Goal: Information Seeking & Learning: Find contact information

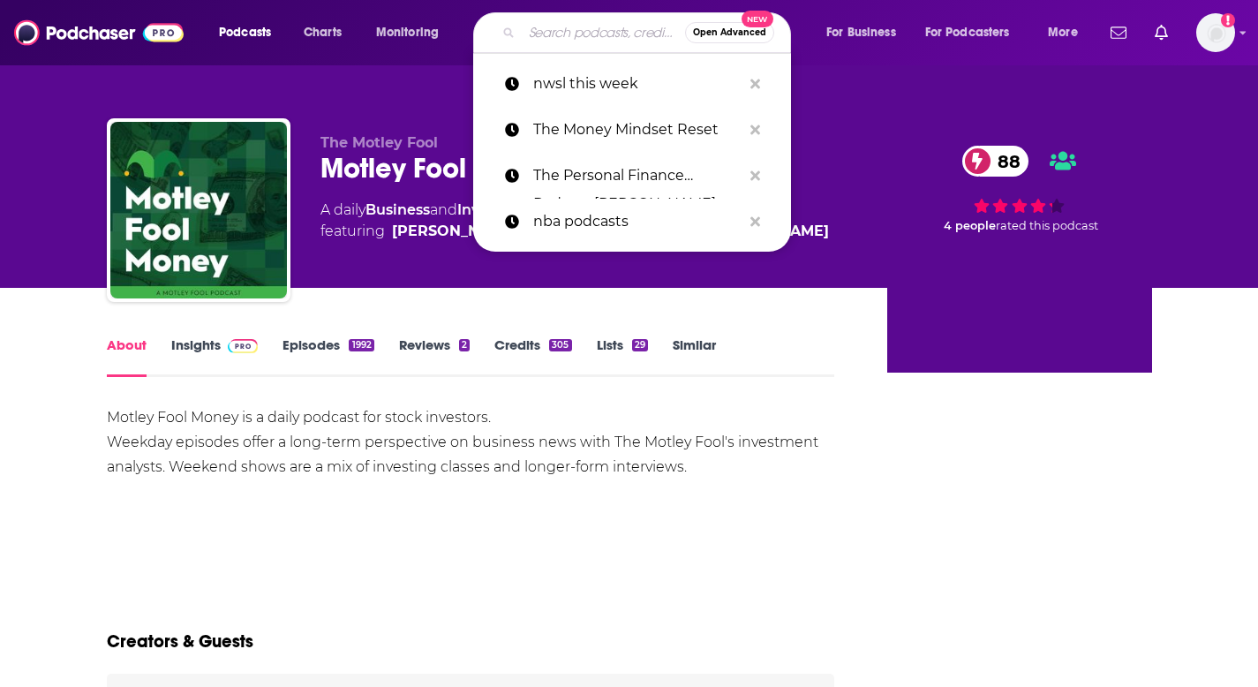
click at [585, 27] on input "Search podcasts, credits, & more..." at bounding box center [603, 33] width 163 height 28
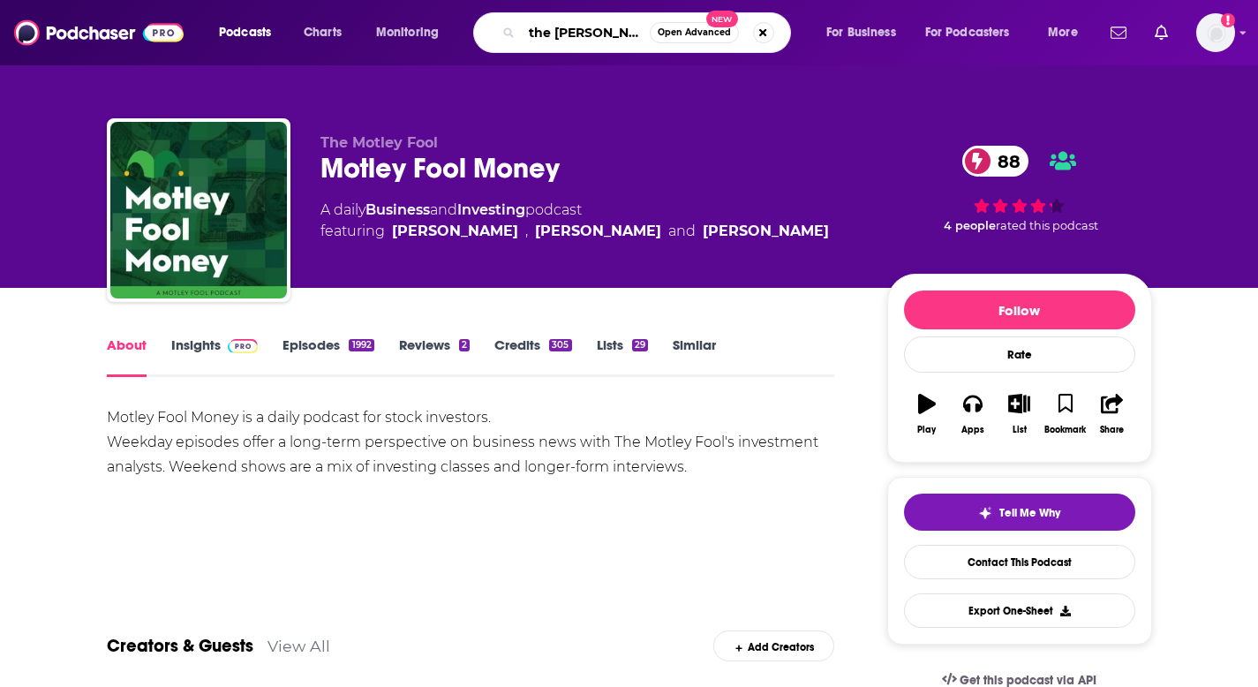
type input "the [PERSON_NAME] show"
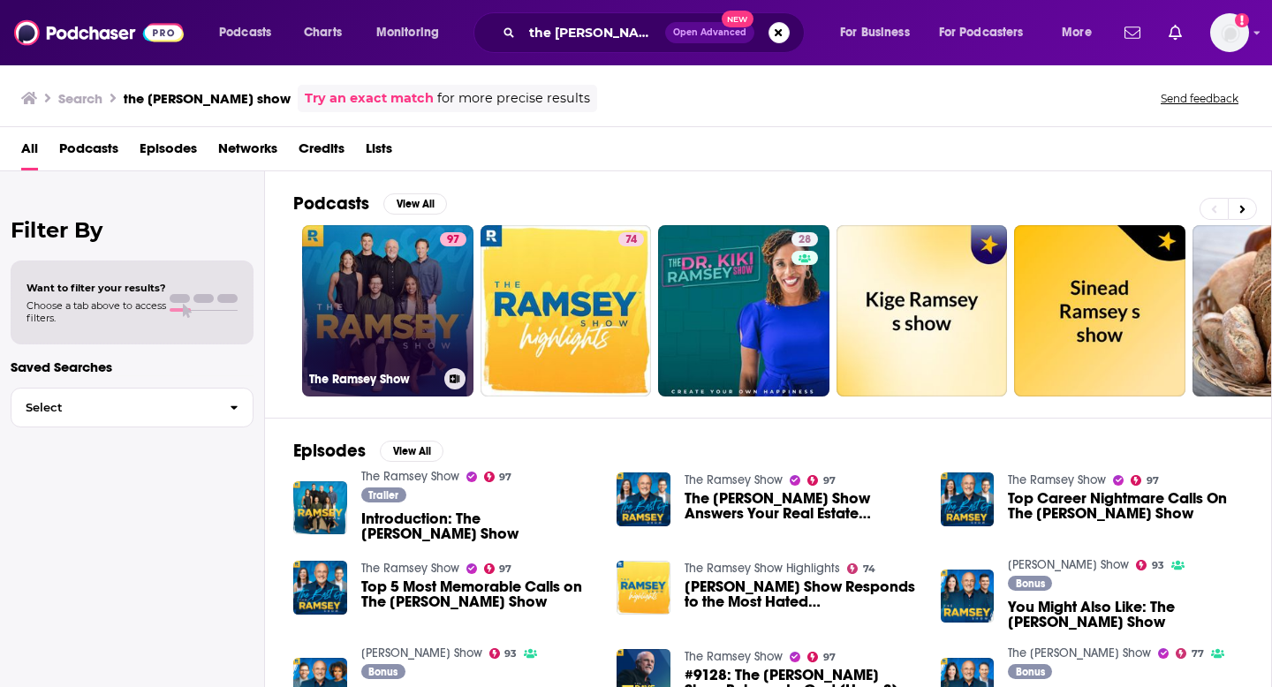
click at [370, 333] on link "97 The [PERSON_NAME] Show" at bounding box center [387, 310] width 171 height 171
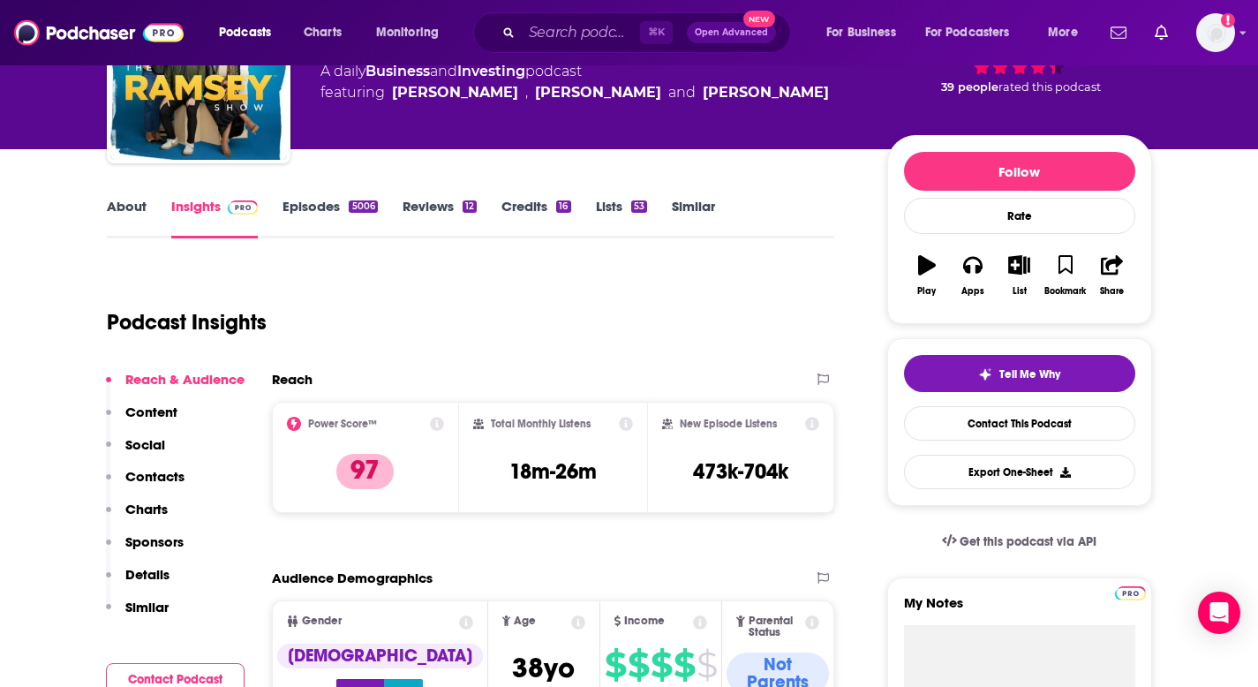
click at [162, 478] on p "Contacts" at bounding box center [154, 476] width 59 height 17
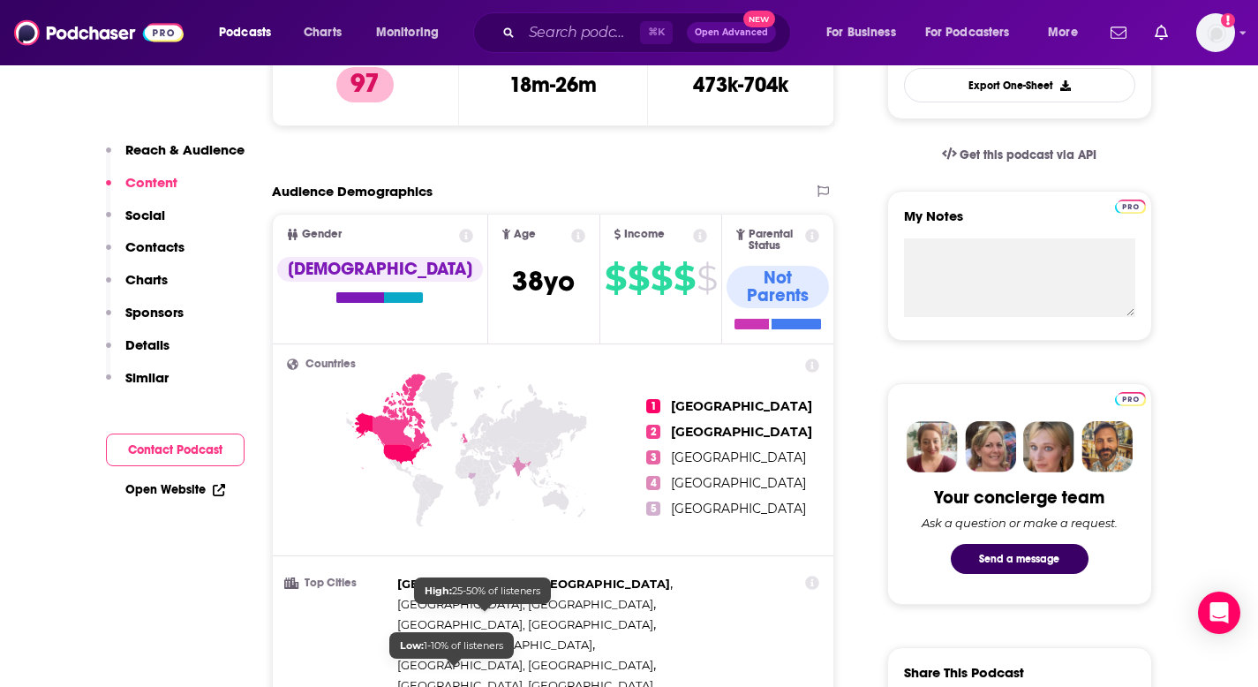
scroll to position [221, 0]
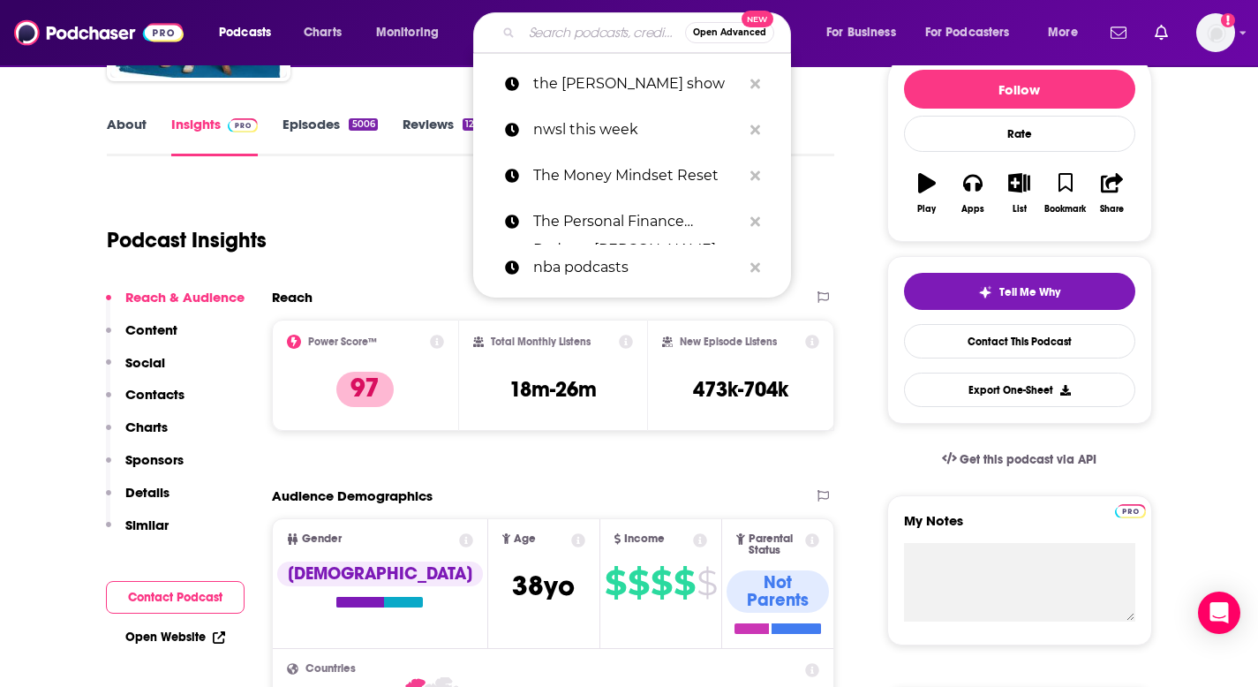
click at [586, 29] on input "Search podcasts, credits, & more..." at bounding box center [603, 33] width 163 height 28
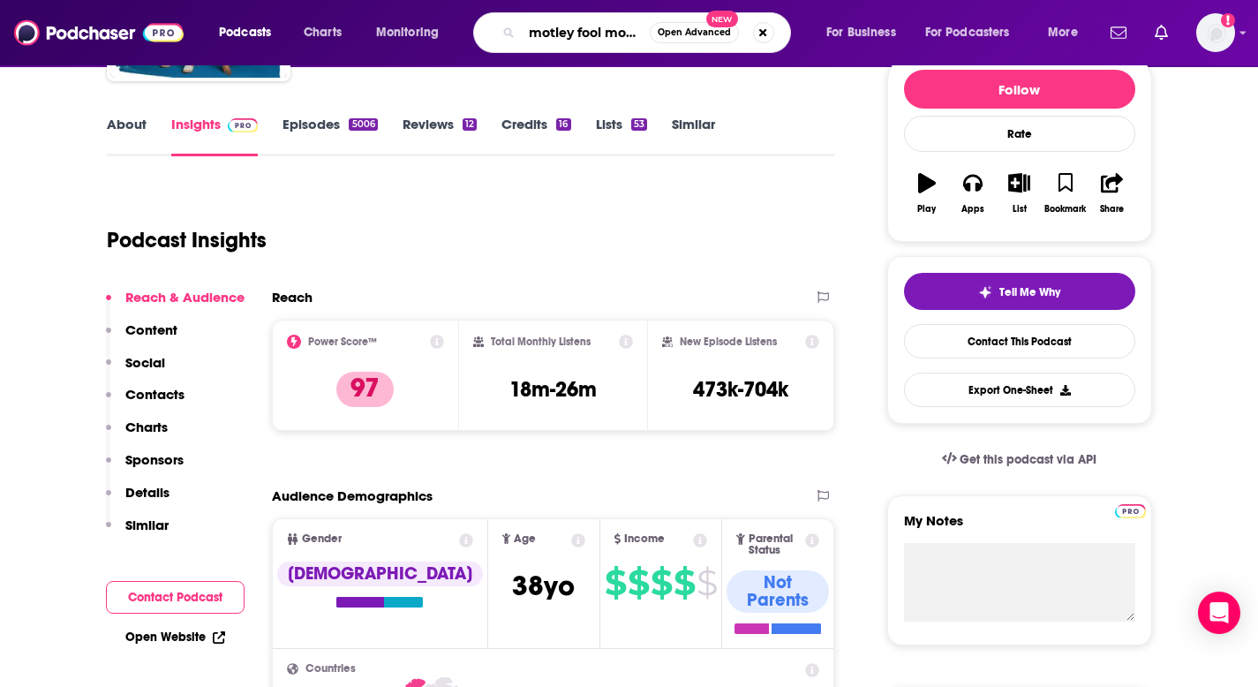
type input "motley fool money"
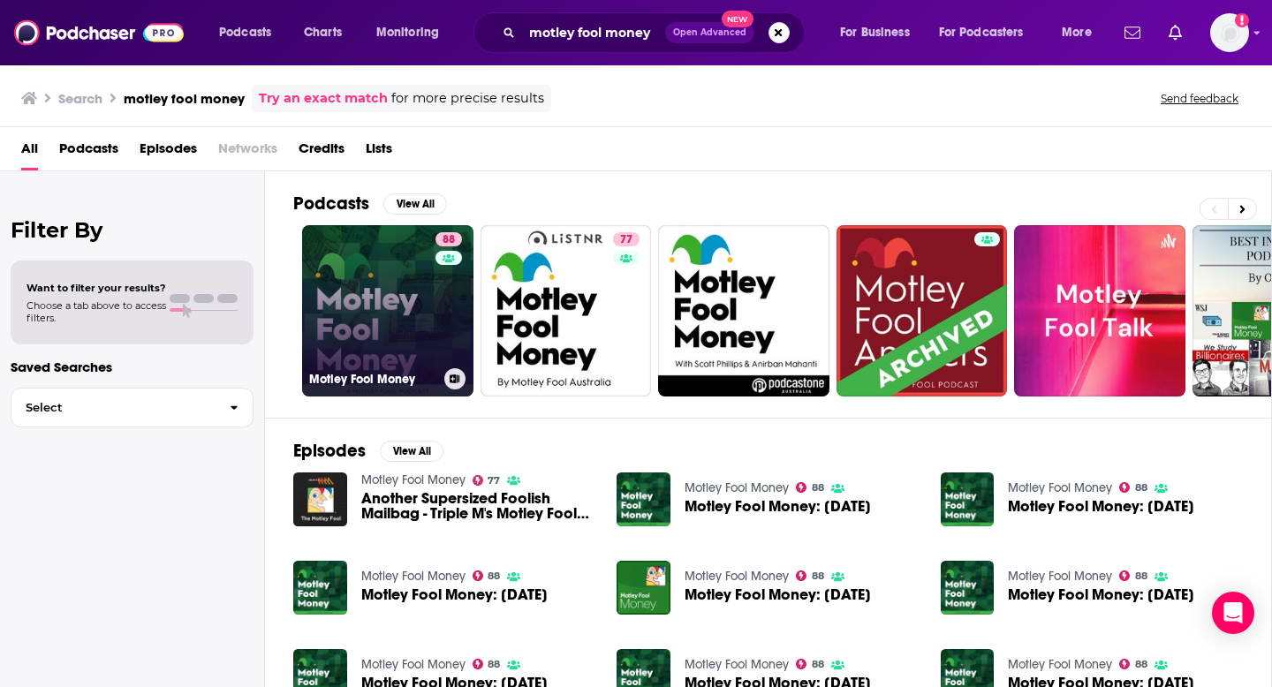
click at [390, 321] on link "88 Motley Fool Money" at bounding box center [387, 310] width 171 height 171
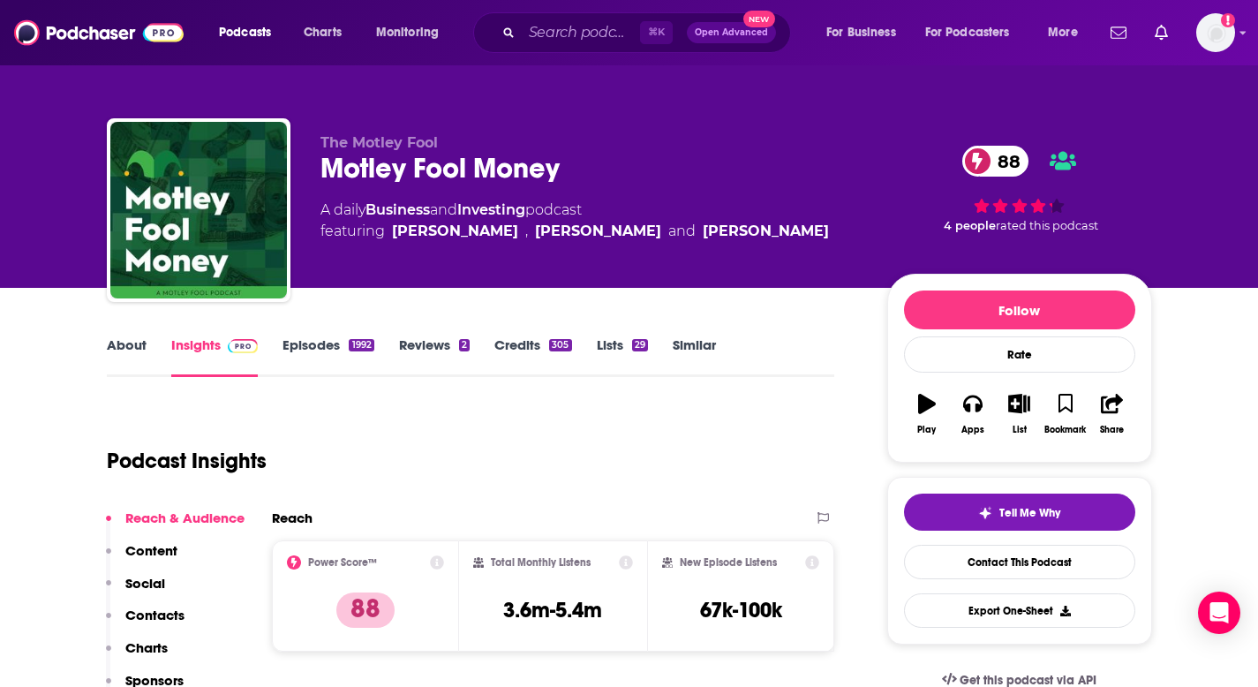
drag, startPoint x: 382, startPoint y: 231, endPoint x: 761, endPoint y: 222, distance: 379.9
click at [761, 222] on div "A daily Business and Investing podcast featuring [PERSON_NAME] , [PERSON_NAME] …" at bounding box center [590, 221] width 539 height 42
copy span "[PERSON_NAME] , [PERSON_NAME] and [PERSON_NAME]"
click at [745, 241] on link "[PERSON_NAME]" at bounding box center [766, 231] width 126 height 21
drag, startPoint x: 812, startPoint y: 235, endPoint x: 667, endPoint y: 227, distance: 145.1
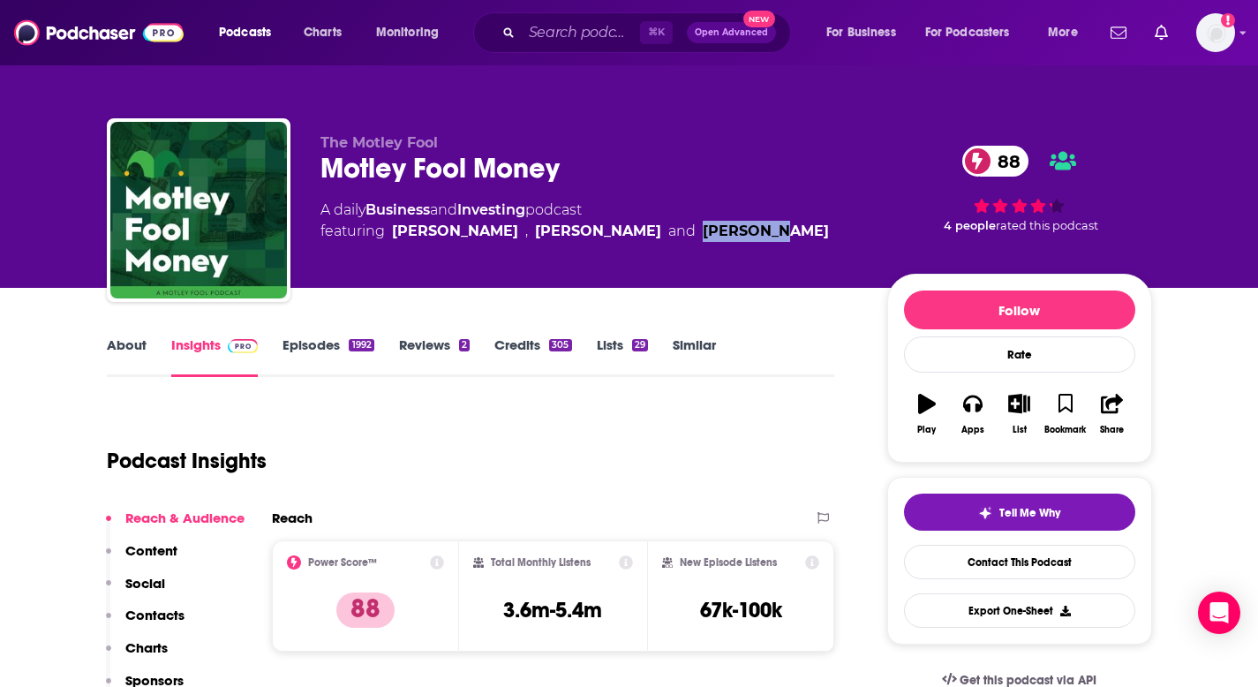
click at [667, 227] on div "A daily Business and Investing podcast featuring [PERSON_NAME] , [PERSON_NAME] …" at bounding box center [590, 221] width 539 height 42
copy link "[PERSON_NAME]"
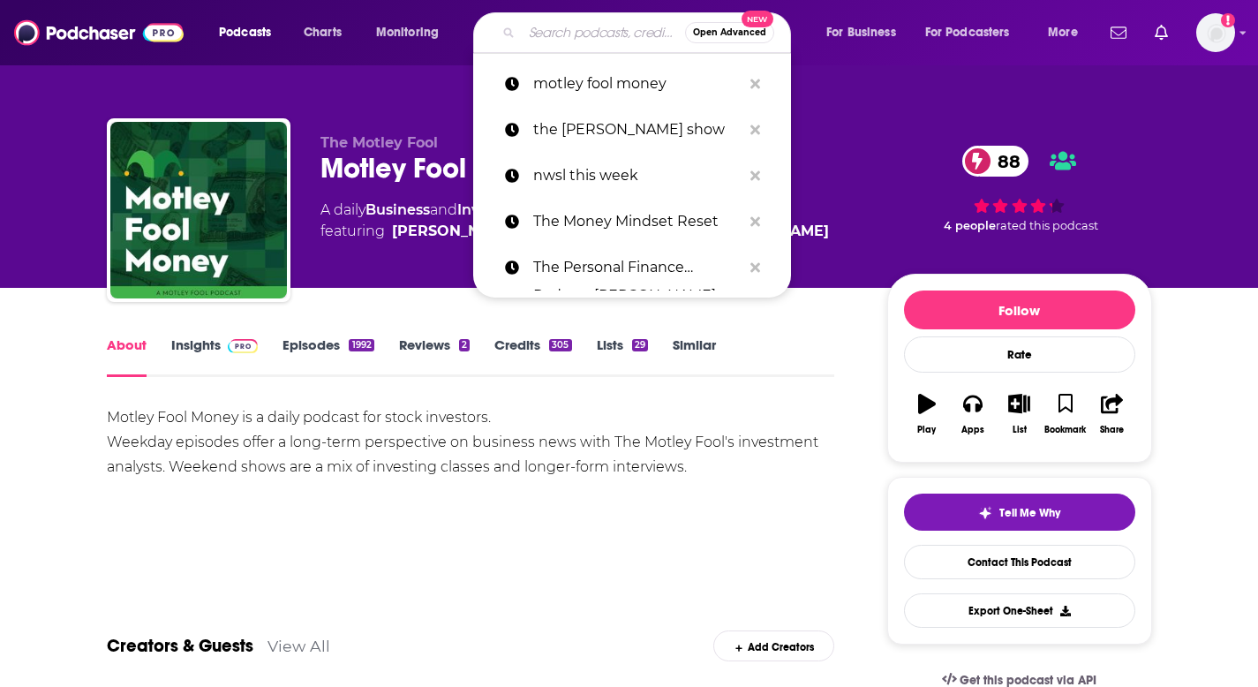
click at [575, 24] on input "Search podcasts, credits, & more..." at bounding box center [603, 33] width 163 height 28
paste input "Financial Feminist"
type input "Financial Feminist"
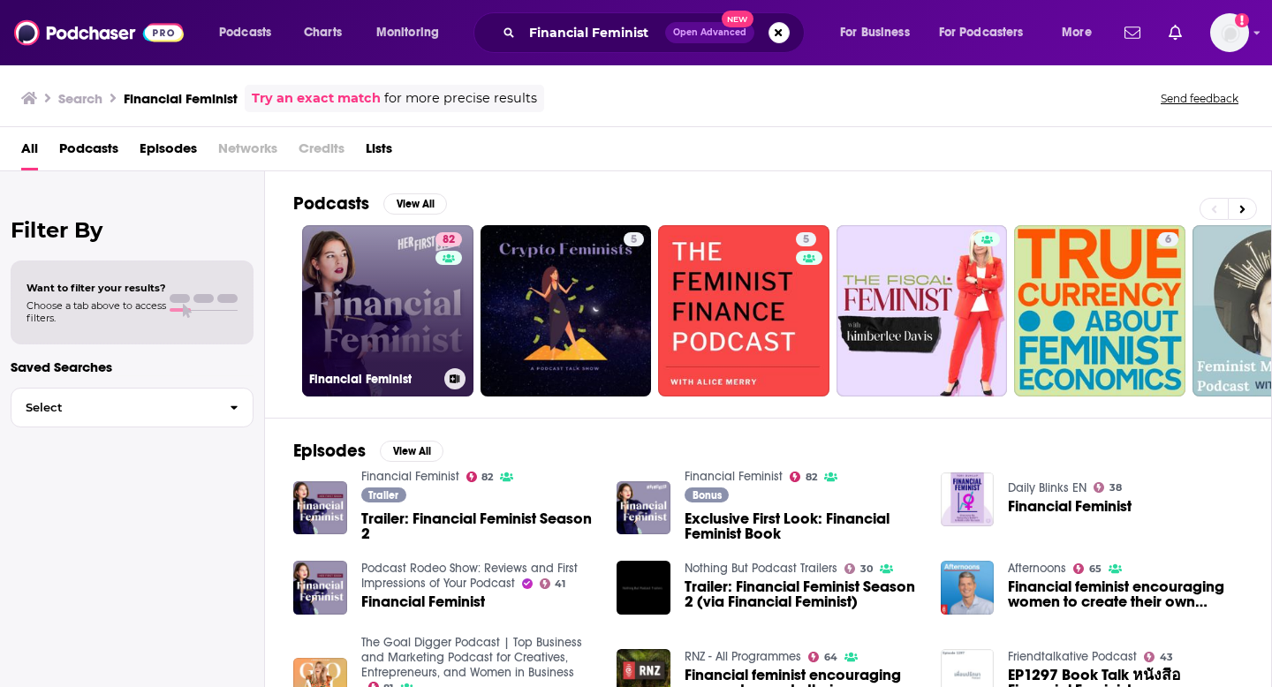
click at [426, 303] on link "82 Financial Feminist" at bounding box center [387, 310] width 171 height 171
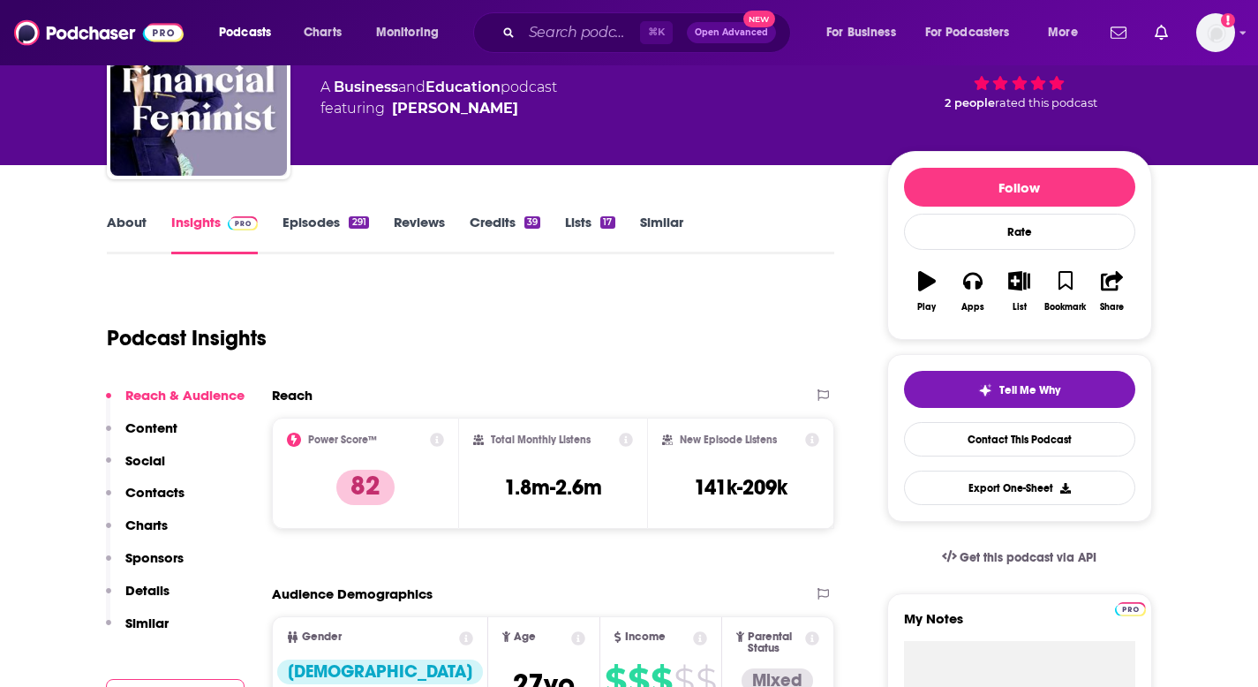
click at [147, 487] on p "Contacts" at bounding box center [154, 492] width 59 height 17
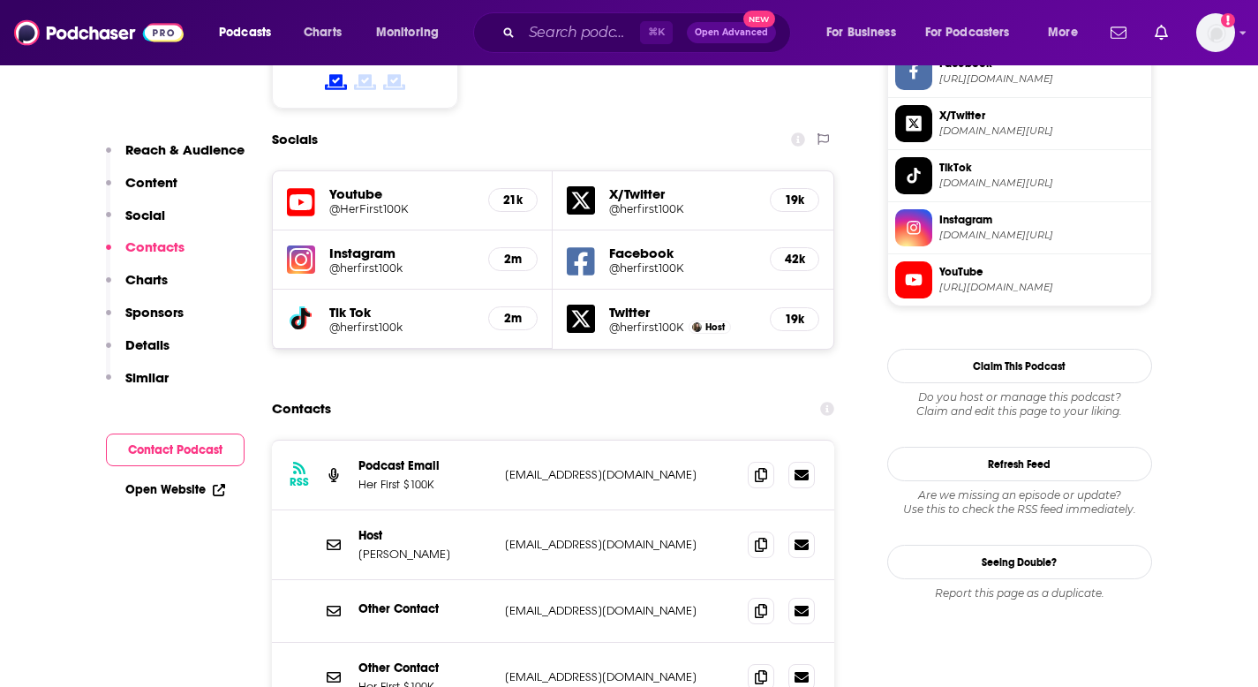
scroll to position [1260, 0]
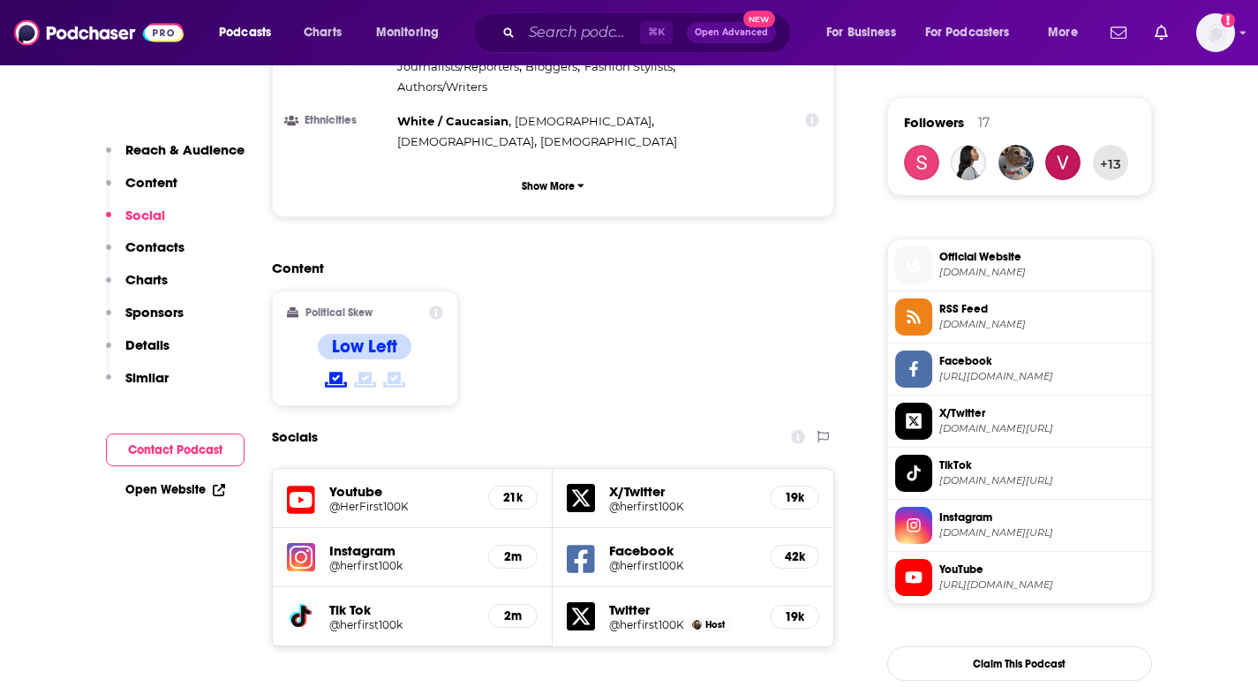
click at [151, 346] on p "Details" at bounding box center [147, 344] width 44 height 17
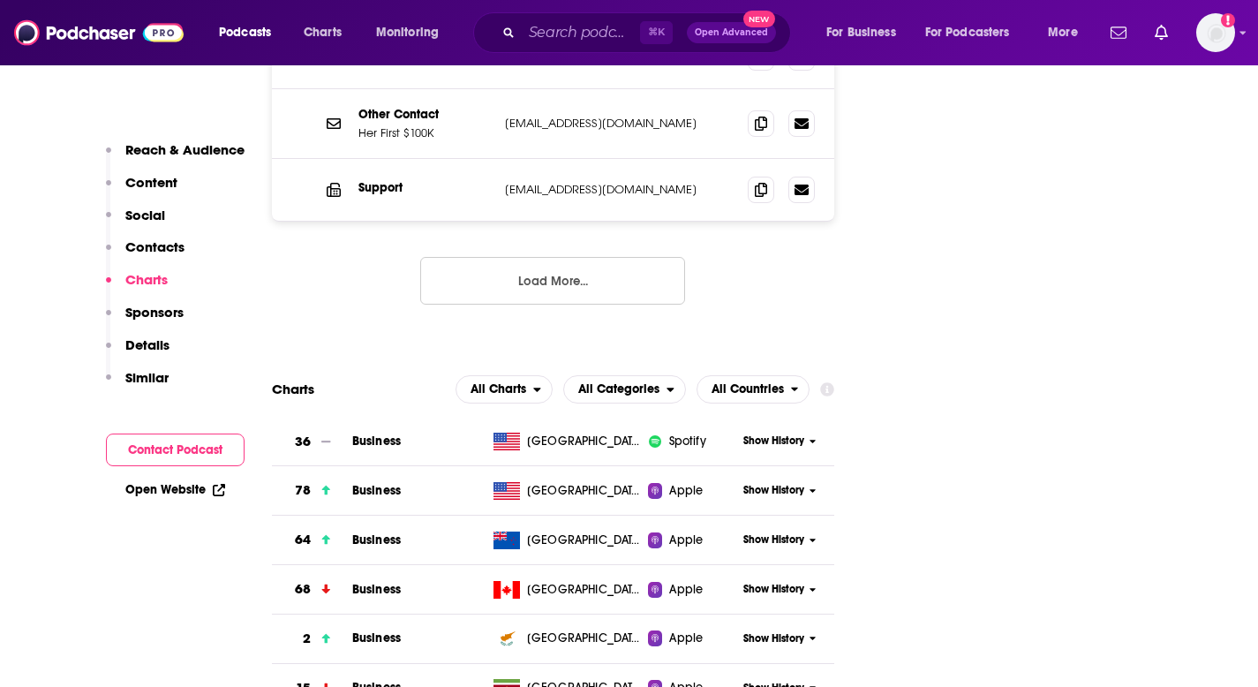
scroll to position [1515, 0]
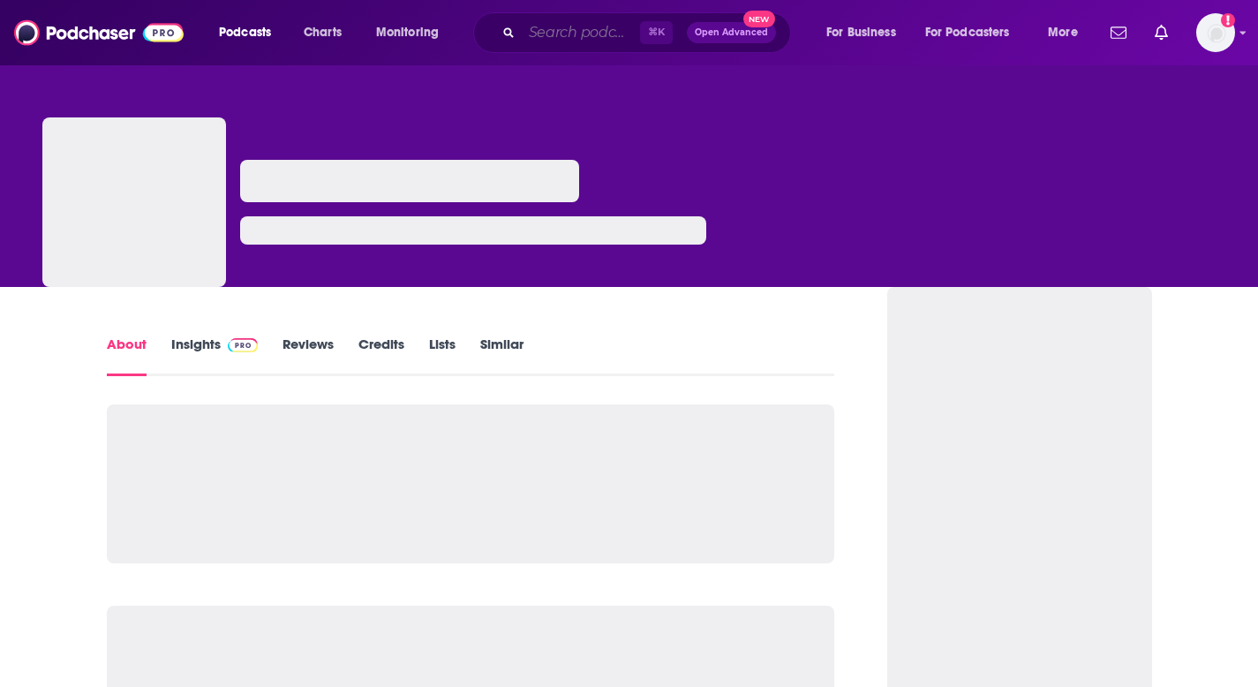
click at [582, 32] on input "Search podcasts, credits, & more..." at bounding box center [581, 33] width 118 height 28
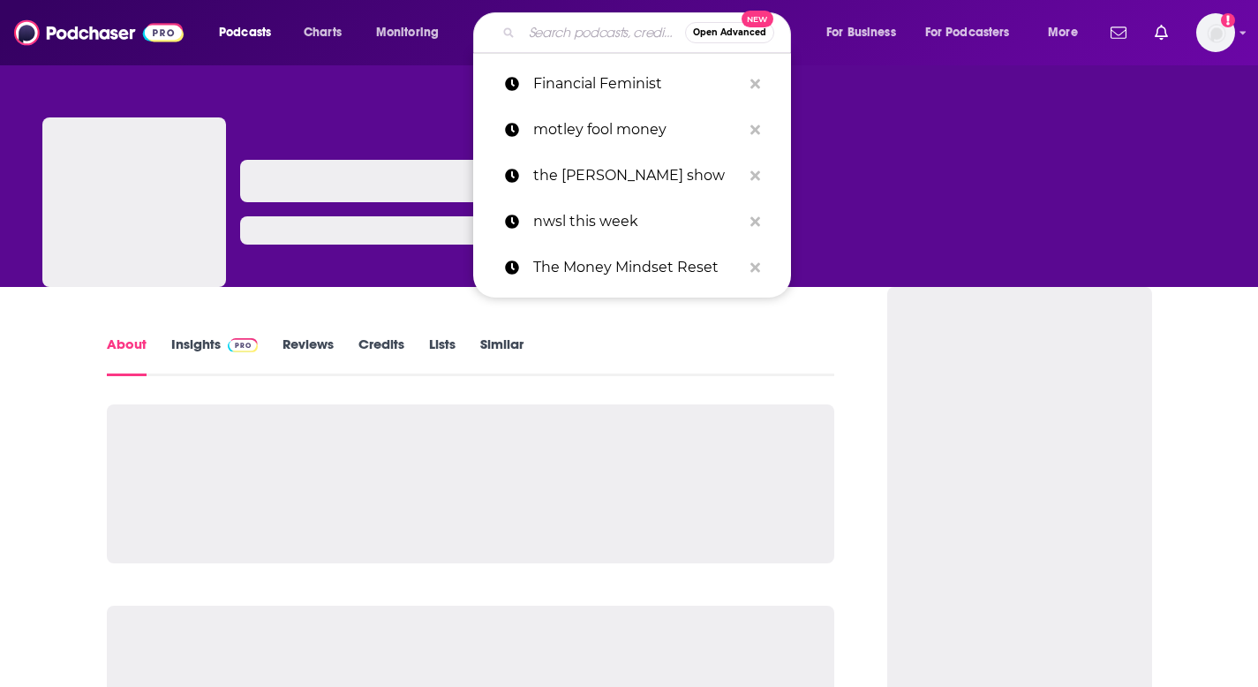
paste input "The Clark Howard Podcast"
type input "The Clark Howard Podcast"
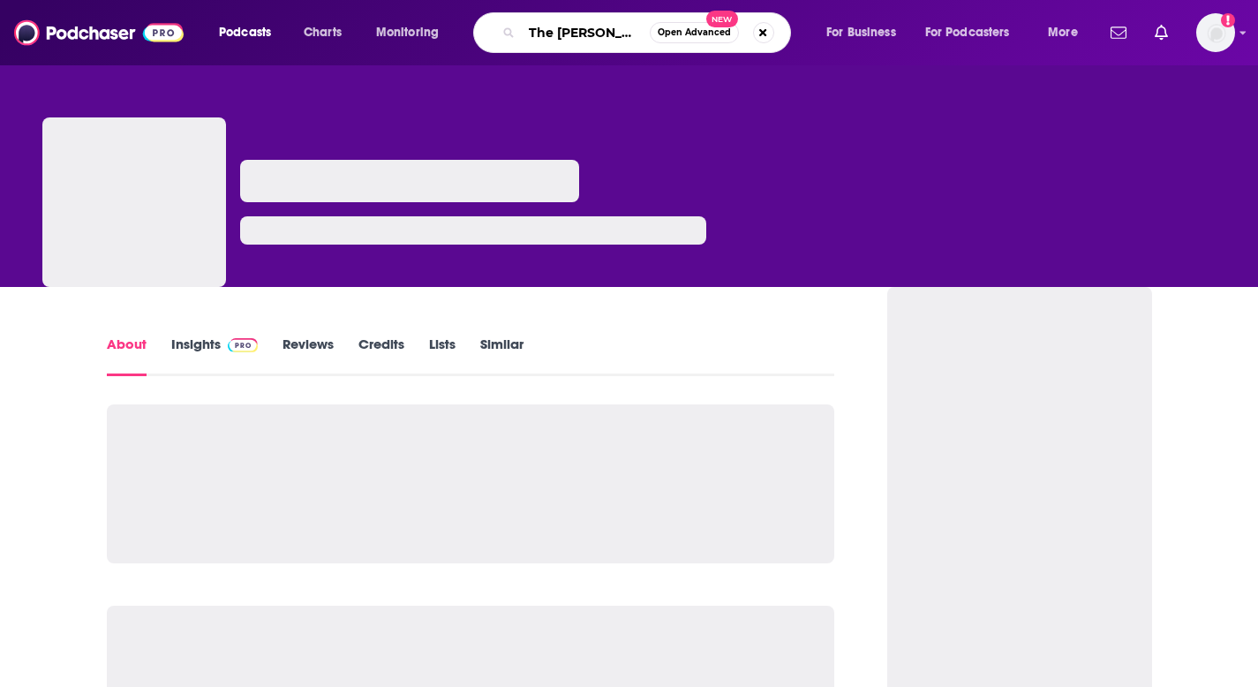
scroll to position [0, 59]
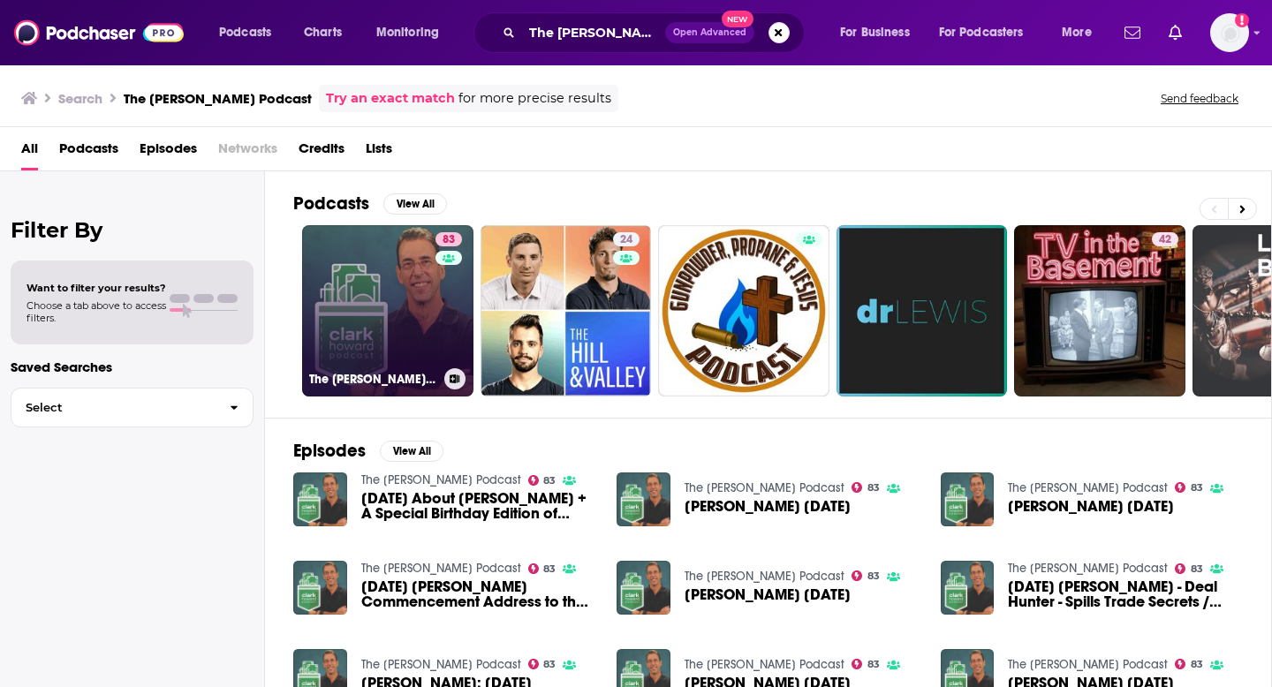
click at [404, 273] on link "83 The Clark Howard Podcast" at bounding box center [387, 310] width 171 height 171
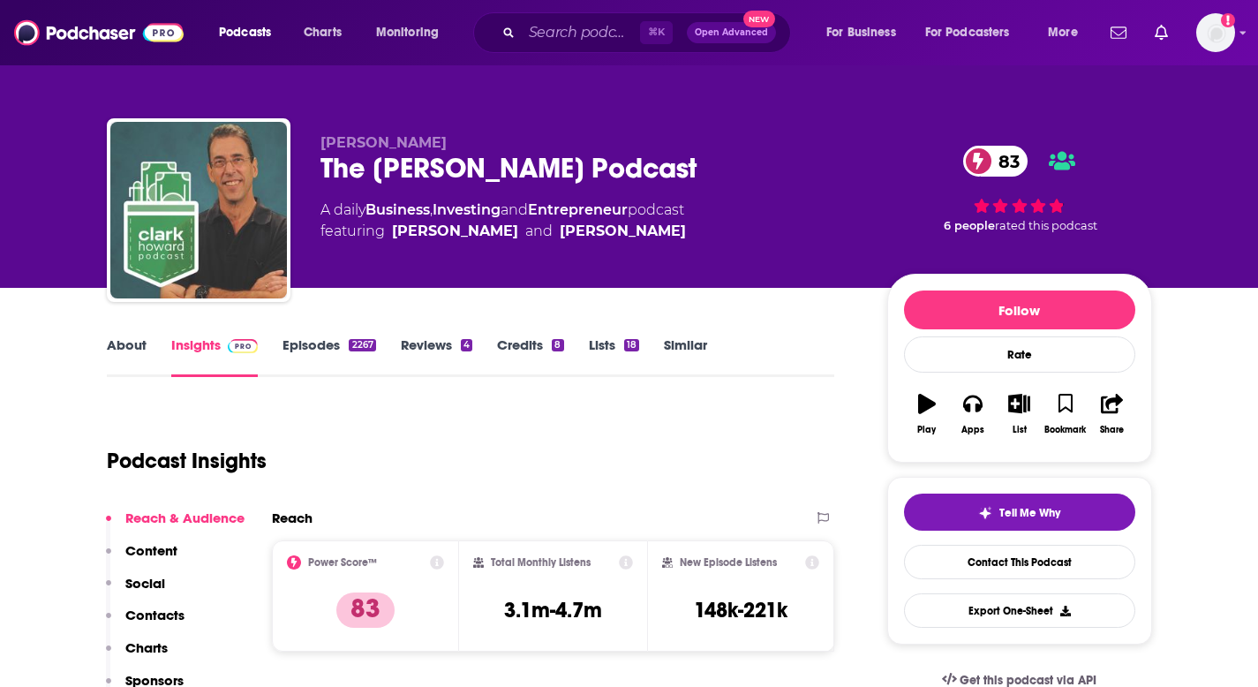
scroll to position [139, 0]
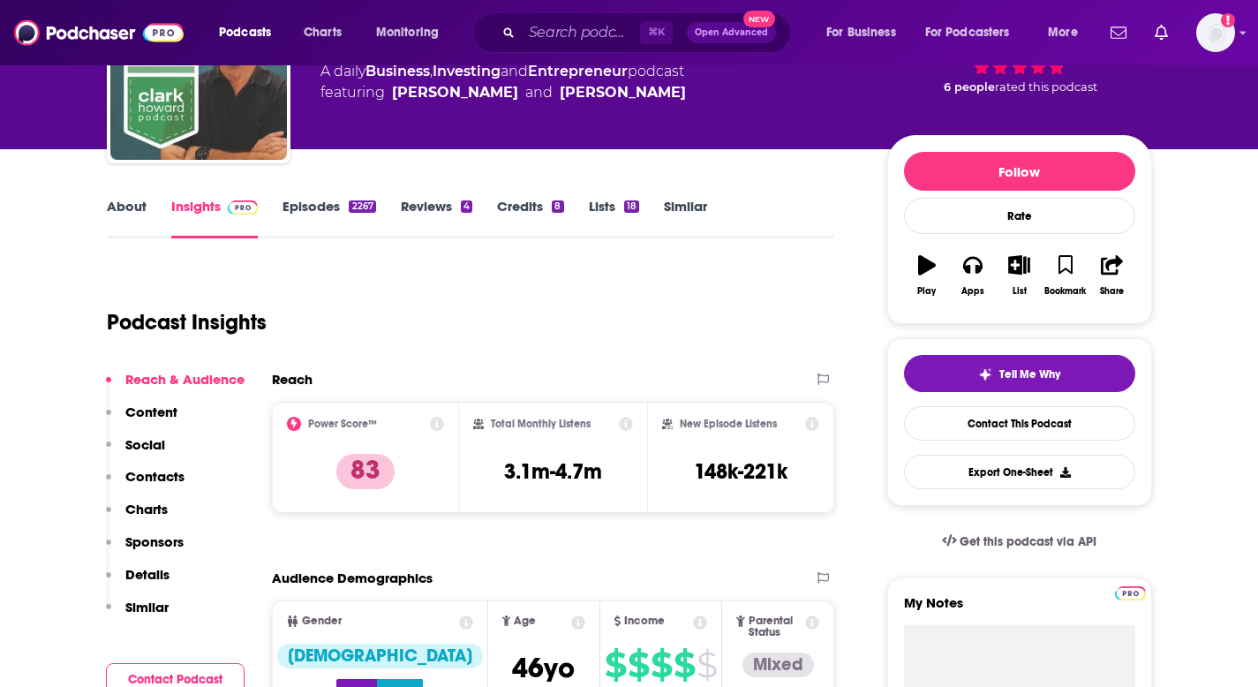
click at [161, 466] on button "Social" at bounding box center [135, 452] width 59 height 33
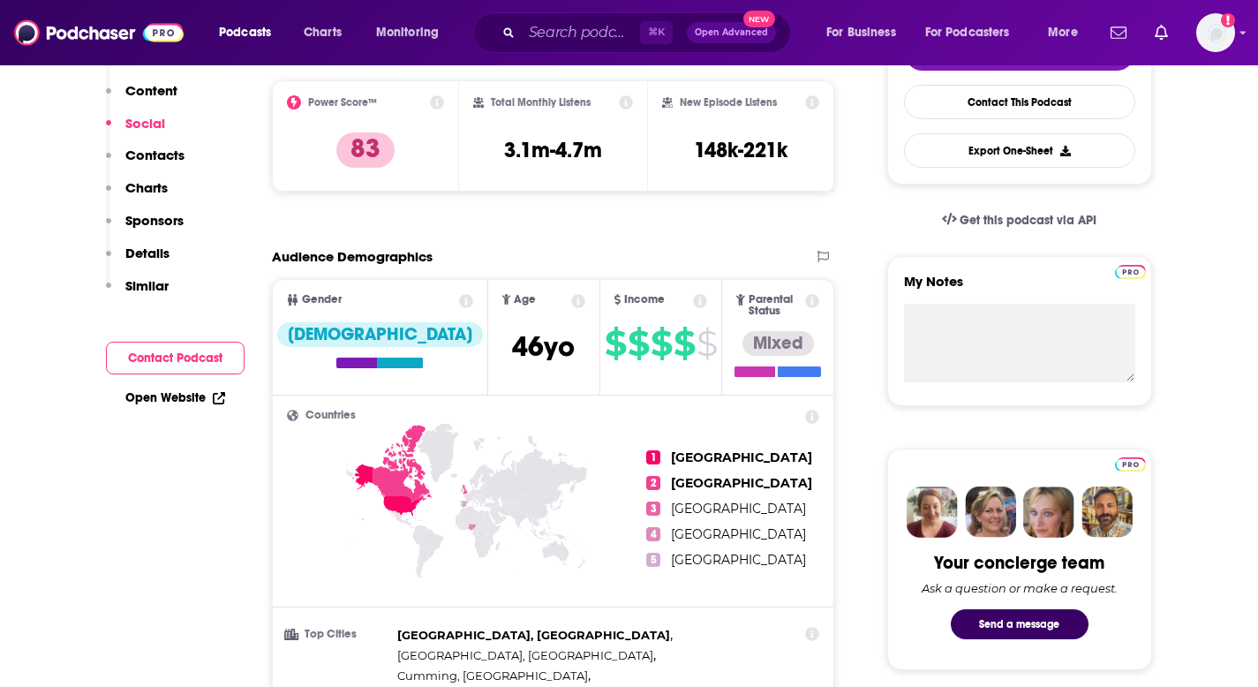
scroll to position [0, 0]
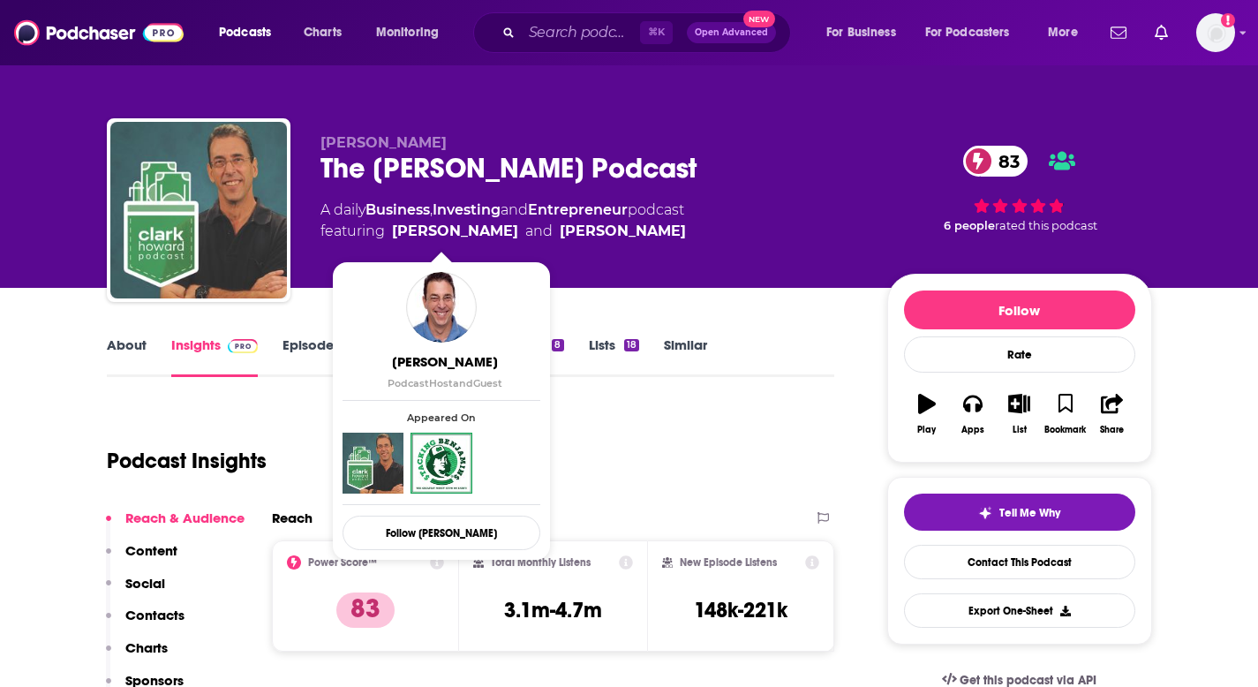
drag, startPoint x: 382, startPoint y: 234, endPoint x: 489, endPoint y: 234, distance: 107.7
click at [489, 234] on span "featuring Clark Howard and Christa DiBiase" at bounding box center [504, 231] width 366 height 21
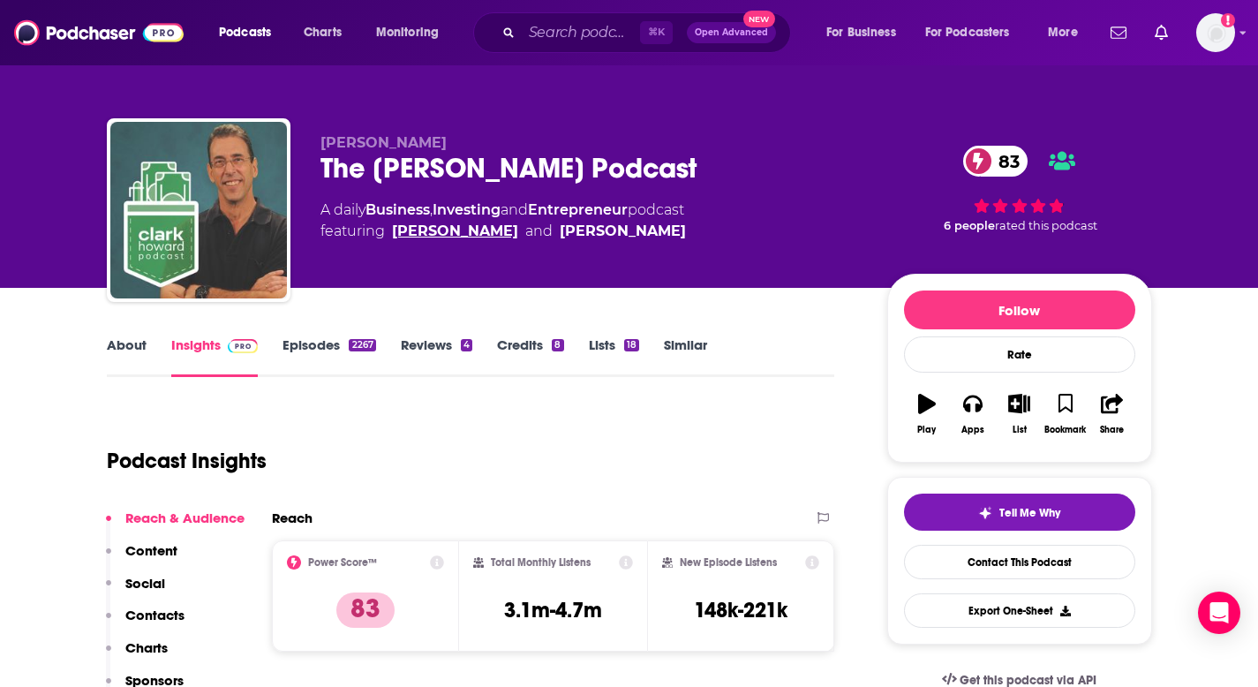
click at [442, 232] on link "Clark Howard" at bounding box center [455, 231] width 126 height 21
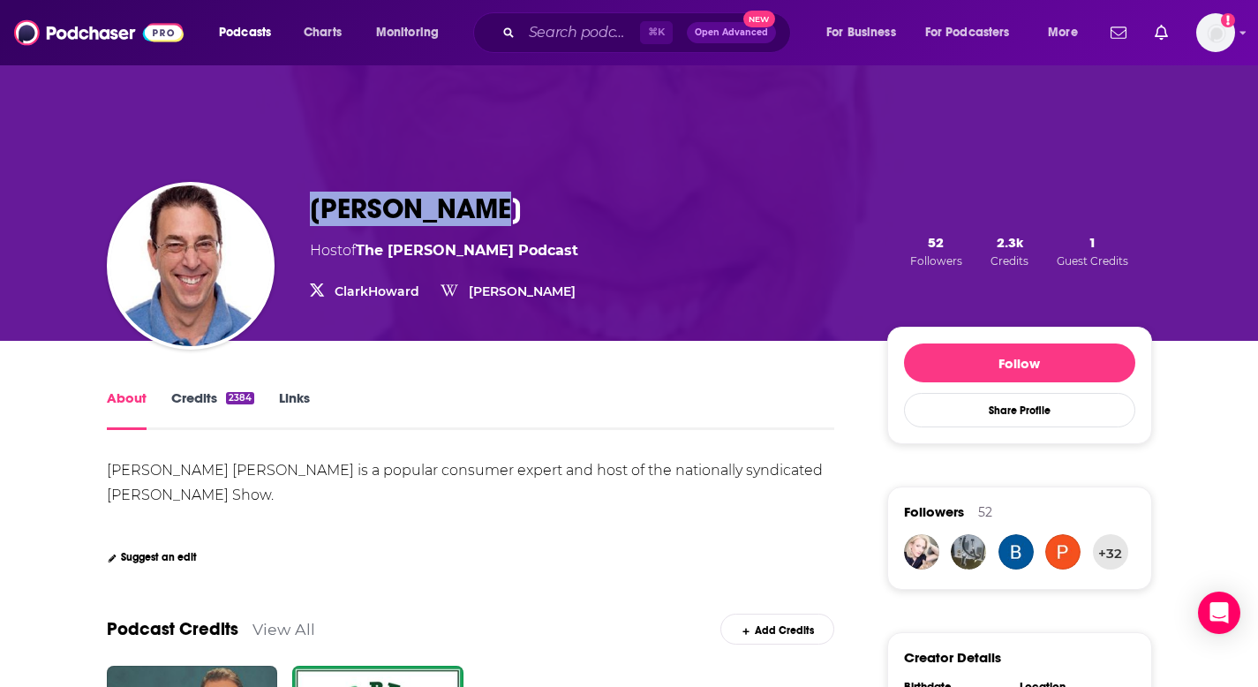
drag, startPoint x: 357, startPoint y: 199, endPoint x: 302, endPoint y: 198, distance: 54.8
click at [304, 198] on div "Clark Howard Host of The Clark Howard Podcast ClarkHoward ClarkHoward Clark How…" at bounding box center [630, 251] width 1046 height 180
copy h1 "Clark Howard"
